Goal: Use online tool/utility: Use online tool/utility

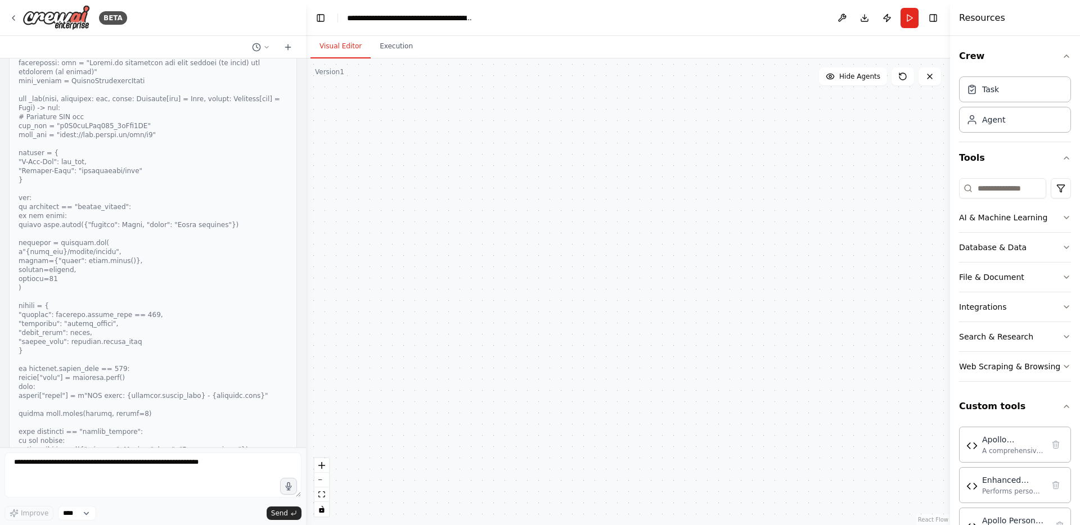
scroll to position [24506, 0]
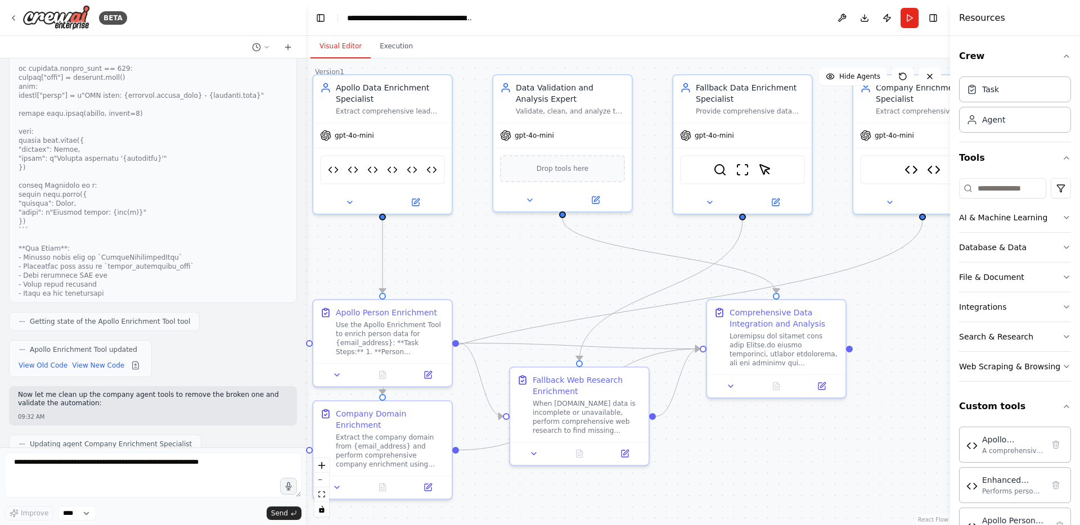
drag, startPoint x: 693, startPoint y: 266, endPoint x: 816, endPoint y: 279, distance: 124.0
click at [816, 279] on div ".deletable-edge-delete-btn { width: 20px; height: 20px; border: 0px solid #ffff…" at bounding box center [628, 292] width 644 height 467
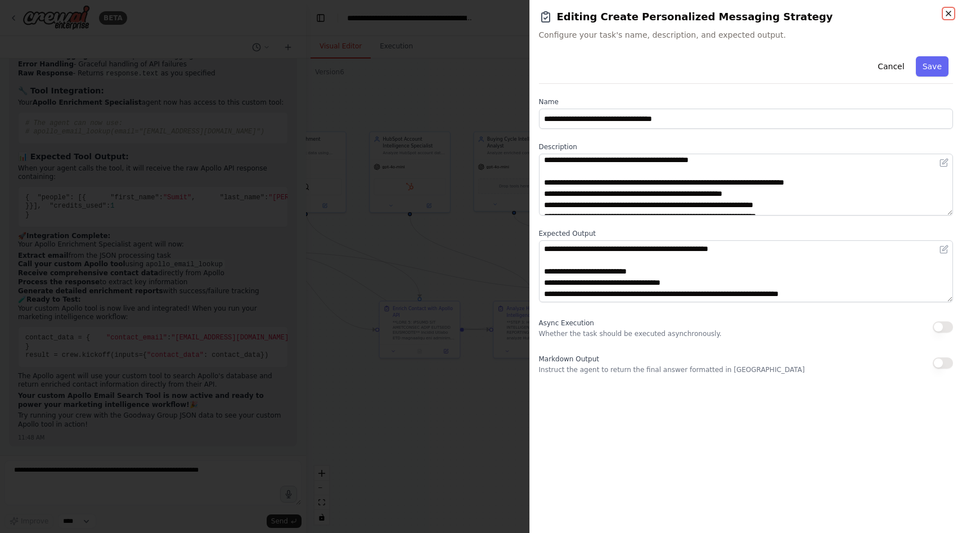
click at [949, 14] on icon "button" at bounding box center [948, 13] width 5 height 5
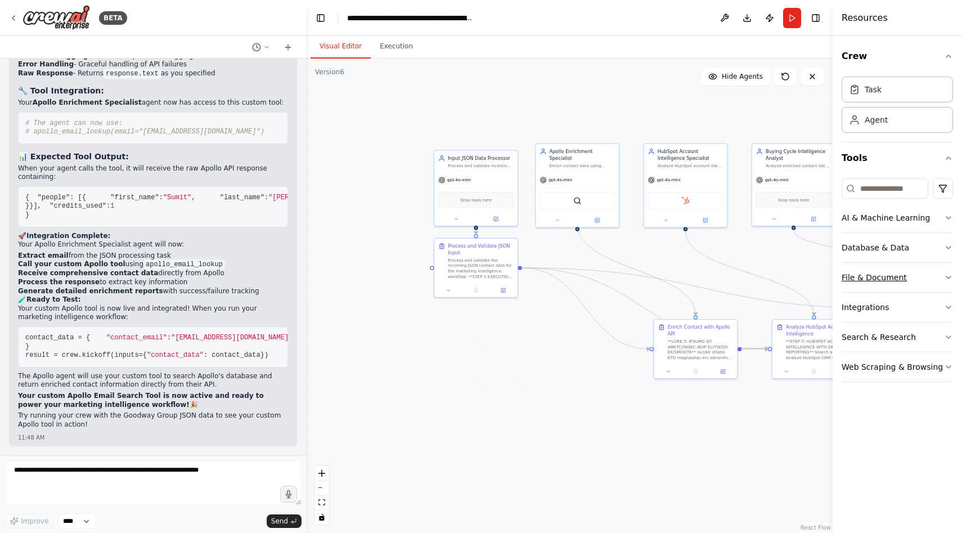
drag, startPoint x: 565, startPoint y: 249, endPoint x: 850, endPoint y: 263, distance: 285.1
click at [850, 263] on div "BETA I want to build a marketing workflow automation flow with agents that will…" at bounding box center [481, 266] width 962 height 533
click at [491, 176] on div "gpt-4o-mini" at bounding box center [475, 178] width 83 height 15
click at [489, 199] on span "Drop tools here" at bounding box center [476, 198] width 32 height 7
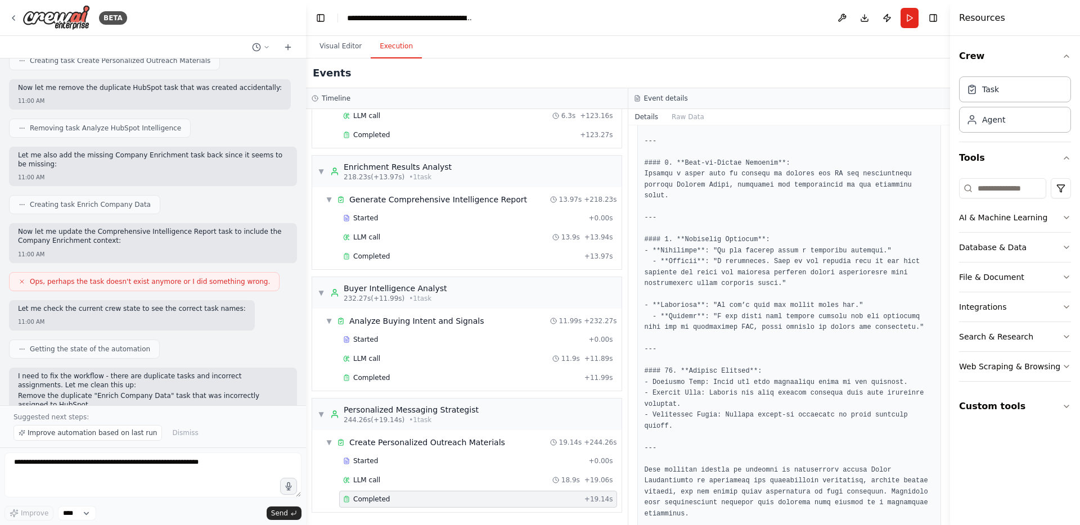
scroll to position [1515, 0]
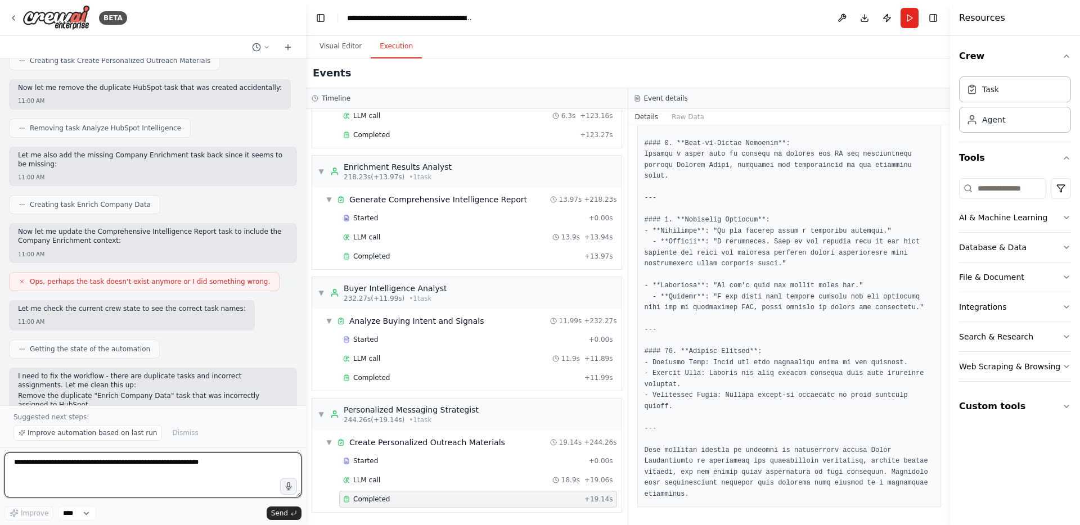
click at [164, 459] on textarea at bounding box center [153, 475] width 297 height 45
